Goal: Check status

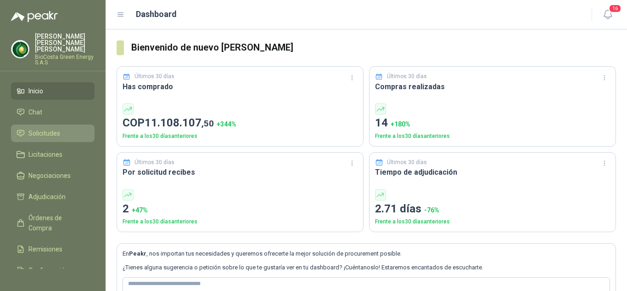
click at [47, 131] on span "Solicitudes" at bounding box center [44, 133] width 32 height 10
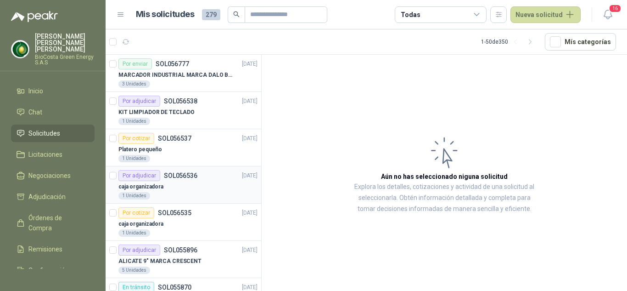
click at [181, 174] on p "SOL056536" at bounding box center [181, 175] width 34 height 6
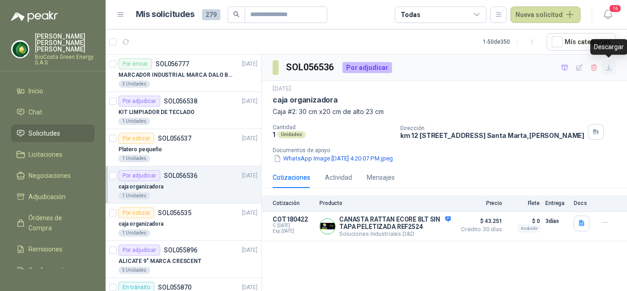
click at [609, 68] on icon "button" at bounding box center [609, 68] width 8 height 8
click at [532, 271] on div "SOL056536 Por adjudicar [DATE] caja organizadora Caja #2: 30 cm x20 cm de alto …" at bounding box center [444, 174] width 365 height 239
click at [421, 232] on button "Detalles" at bounding box center [429, 226] width 43 height 12
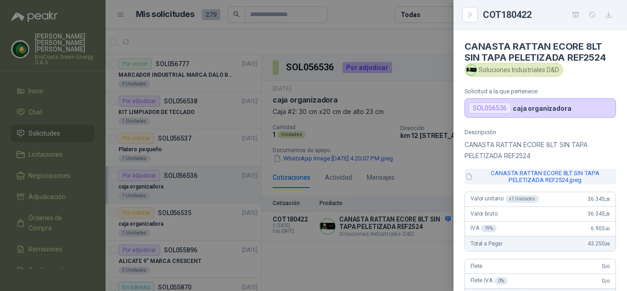
click at [537, 177] on button "CANASTA RATTAN ECORE 8LT SIN TAPA PELETIZADA REF2524.jpeg" at bounding box center [539, 176] width 151 height 16
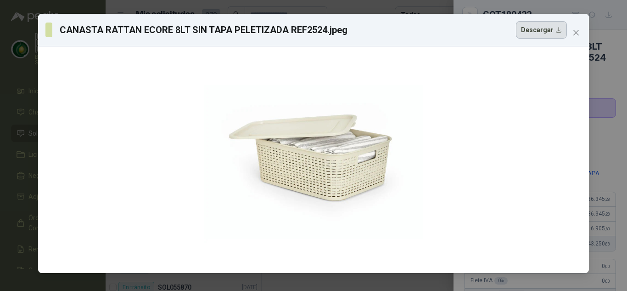
click at [558, 31] on button "Descargar" at bounding box center [541, 29] width 51 height 17
click at [544, 284] on div "CANASTA RATTAN ECORE 8LT SIN TAPA PELETIZADA REF2524.jpeg Descargar" at bounding box center [313, 145] width 627 height 291
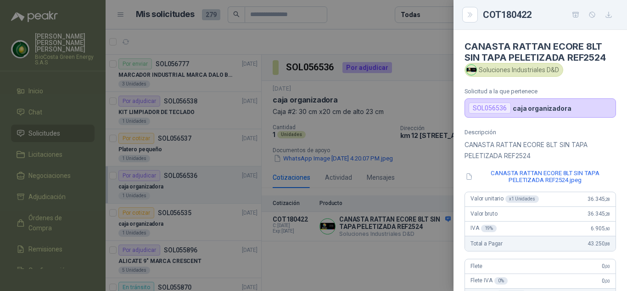
click at [384, 34] on div at bounding box center [313, 145] width 627 height 291
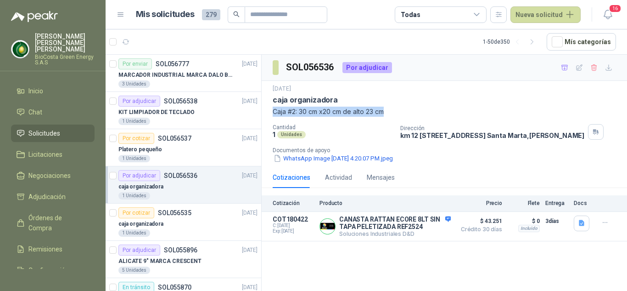
drag, startPoint x: 274, startPoint y: 113, endPoint x: 397, endPoint y: 108, distance: 124.0
click at [397, 108] on p "Caja #2: 30 cm x20 cm de alto 23 cm" at bounding box center [444, 111] width 343 height 10
copy p "Caja #2: 30 cm x20 cm de alto 23 cm"
